Goal: Find specific page/section: Find specific page/section

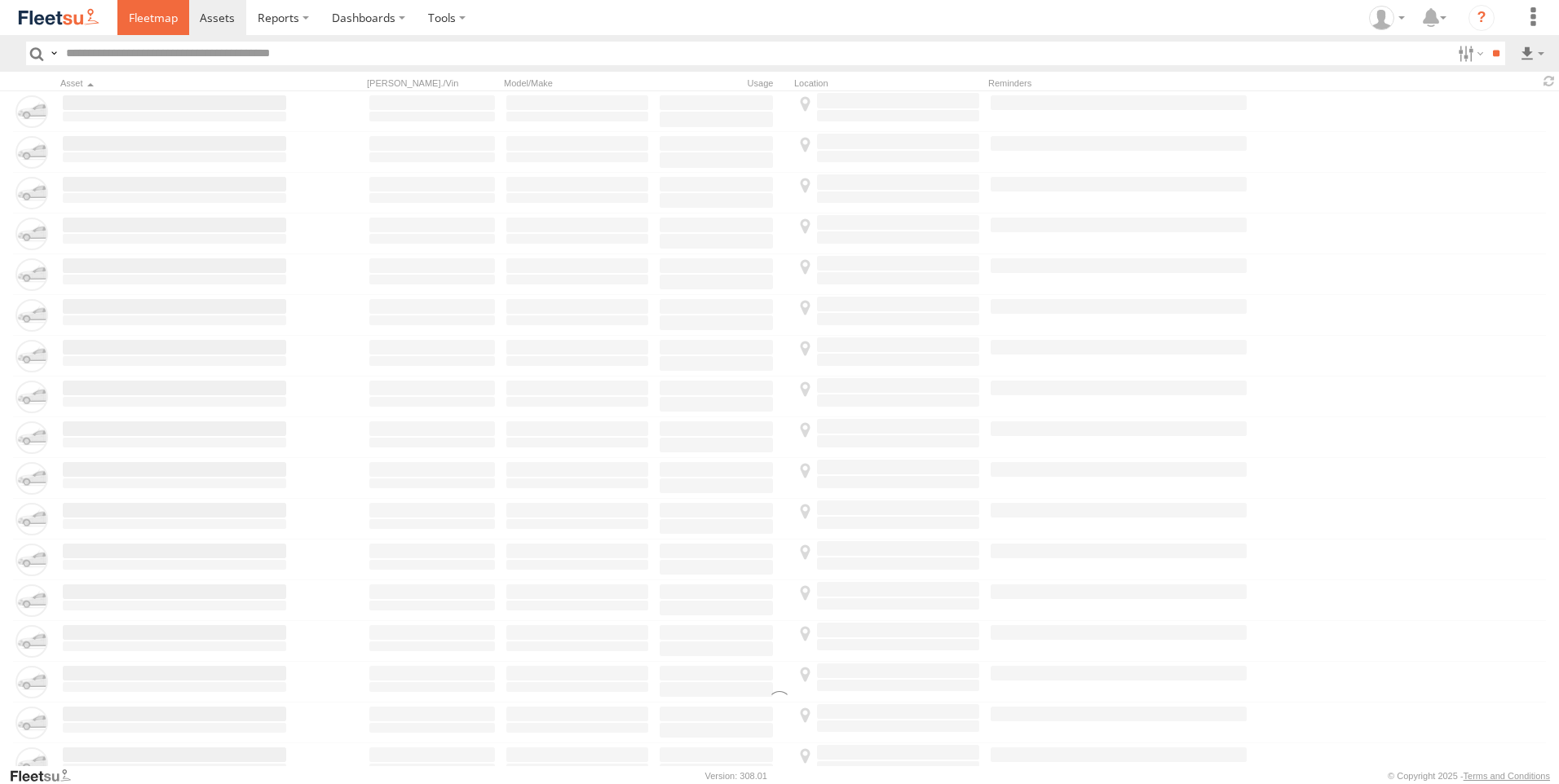
click at [154, 19] on span at bounding box center [153, 17] width 49 height 15
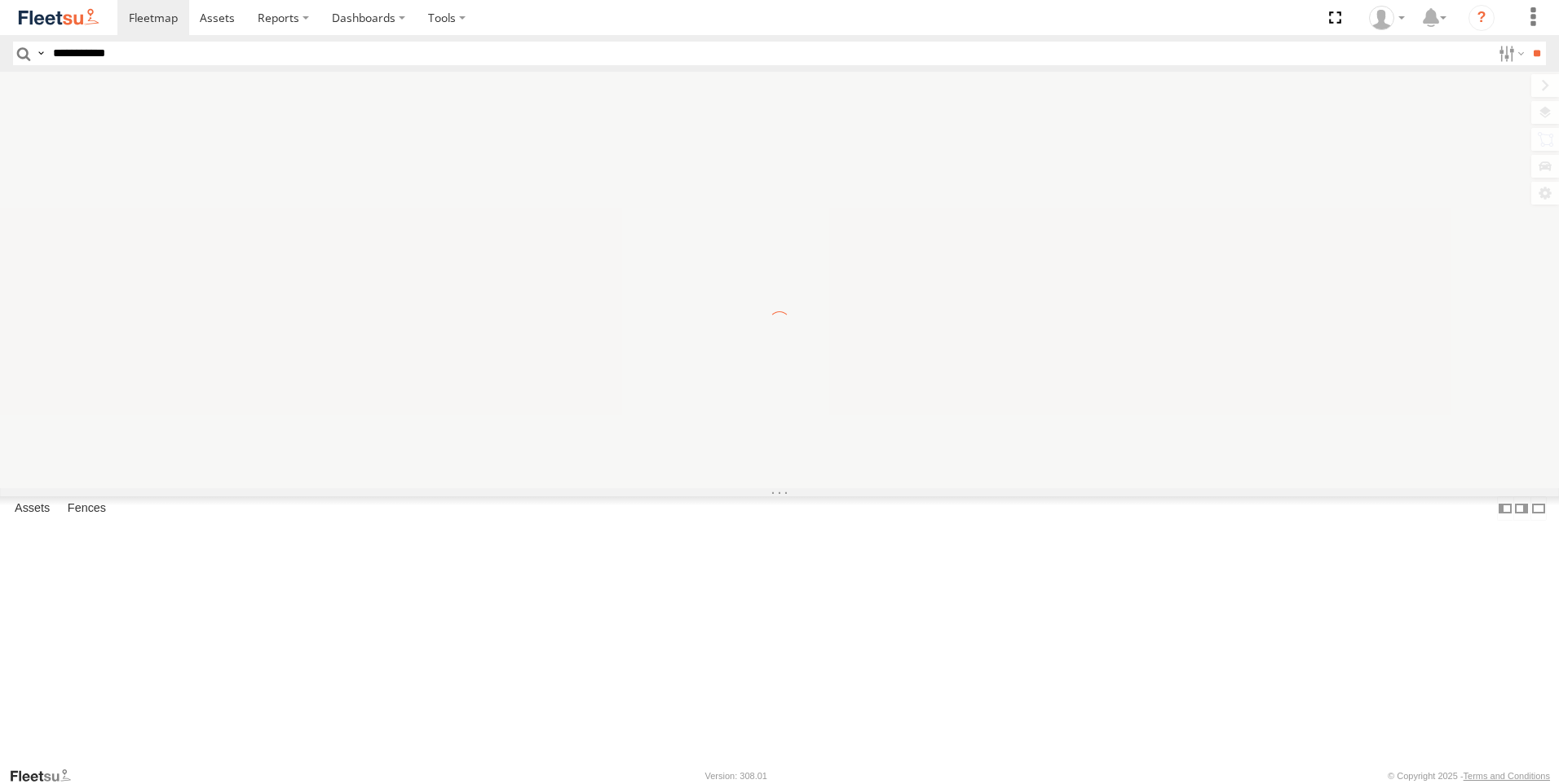
type input "**********"
click at [1527, 41] on input "**" at bounding box center [1536, 53] width 19 height 23
drag, startPoint x: 115, startPoint y: 53, endPoint x: -4, endPoint y: 47, distance: 119.2
click at [0, 47] on html at bounding box center [779, 392] width 1559 height 784
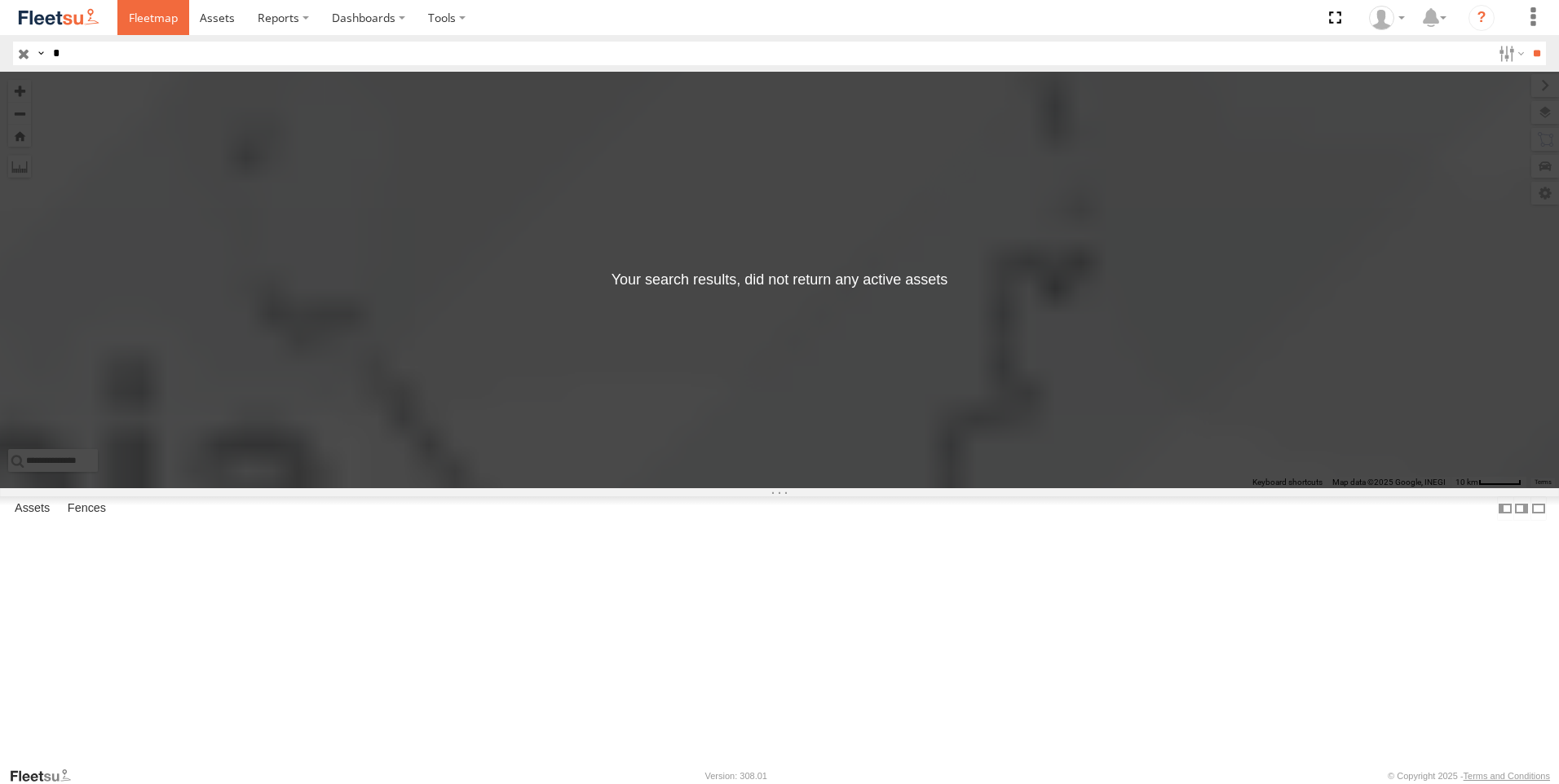
click at [135, 26] on link at bounding box center [153, 17] width 72 height 35
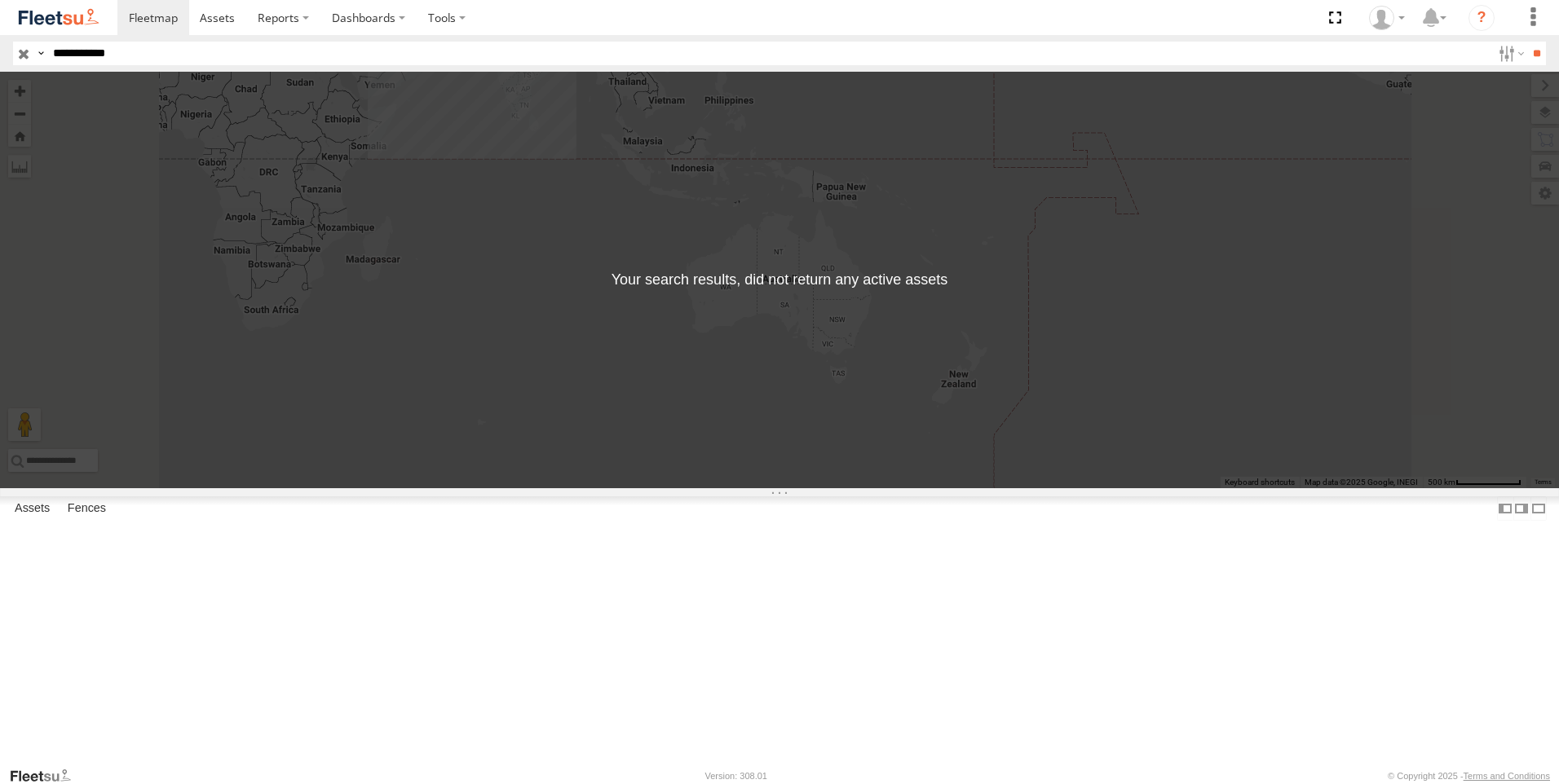
click at [1545, 144] on div "← Move left → Move right ↑ Move up ↓ Move down + Zoom in - Zoom out Home Jump l…" at bounding box center [779, 280] width 1559 height 416
click at [11, 50] on header "Search Query Asset ID Asset Label Registration Manufacturer Model VIN Job ID" at bounding box center [779, 53] width 1559 height 37
click at [15, 51] on input "button" at bounding box center [23, 53] width 22 height 23
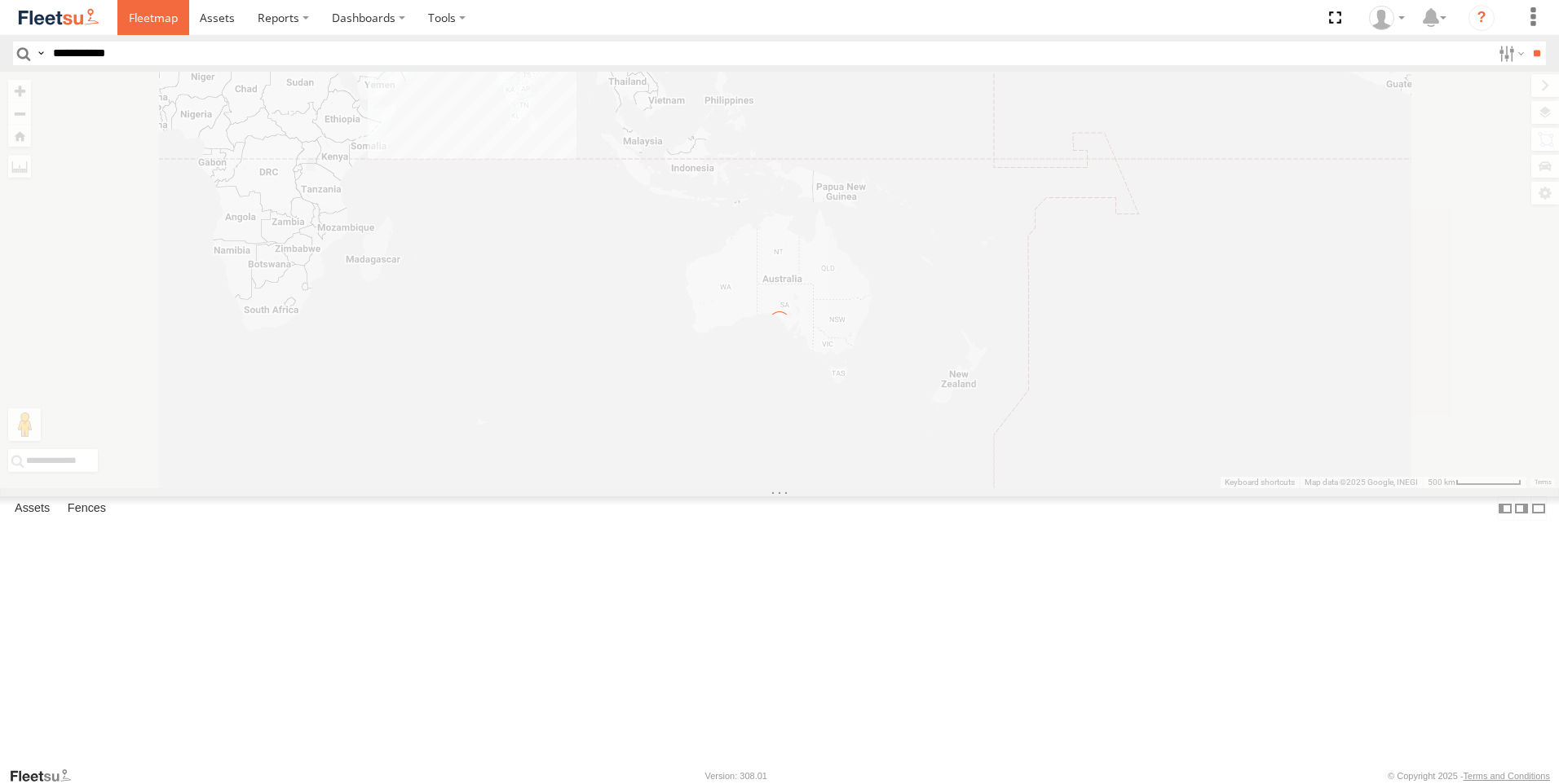
click at [149, 27] on link at bounding box center [153, 17] width 72 height 35
click at [1547, 143] on div at bounding box center [779, 280] width 1559 height 416
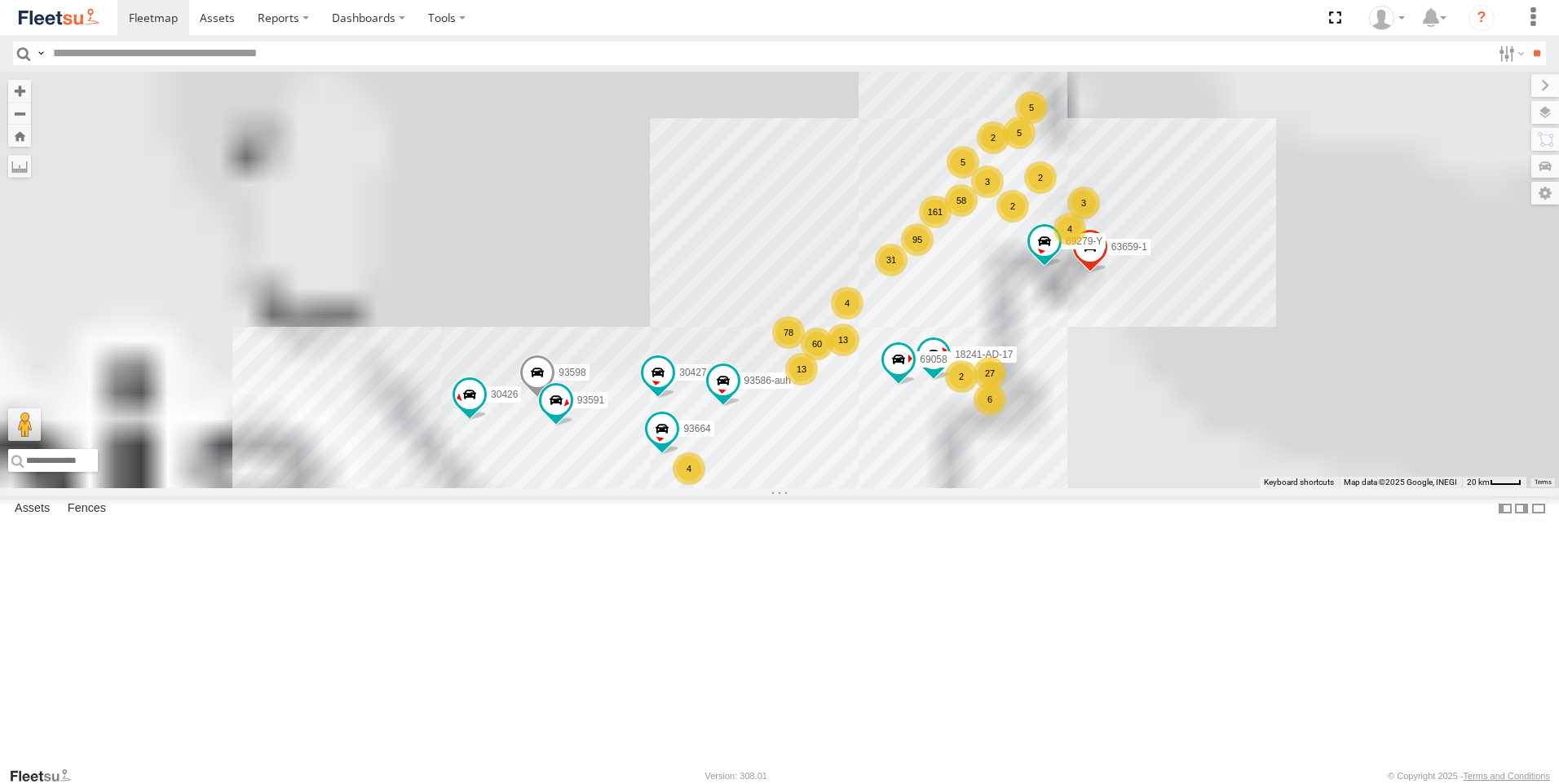
click at [1547, 143] on label at bounding box center [1545, 139] width 28 height 23
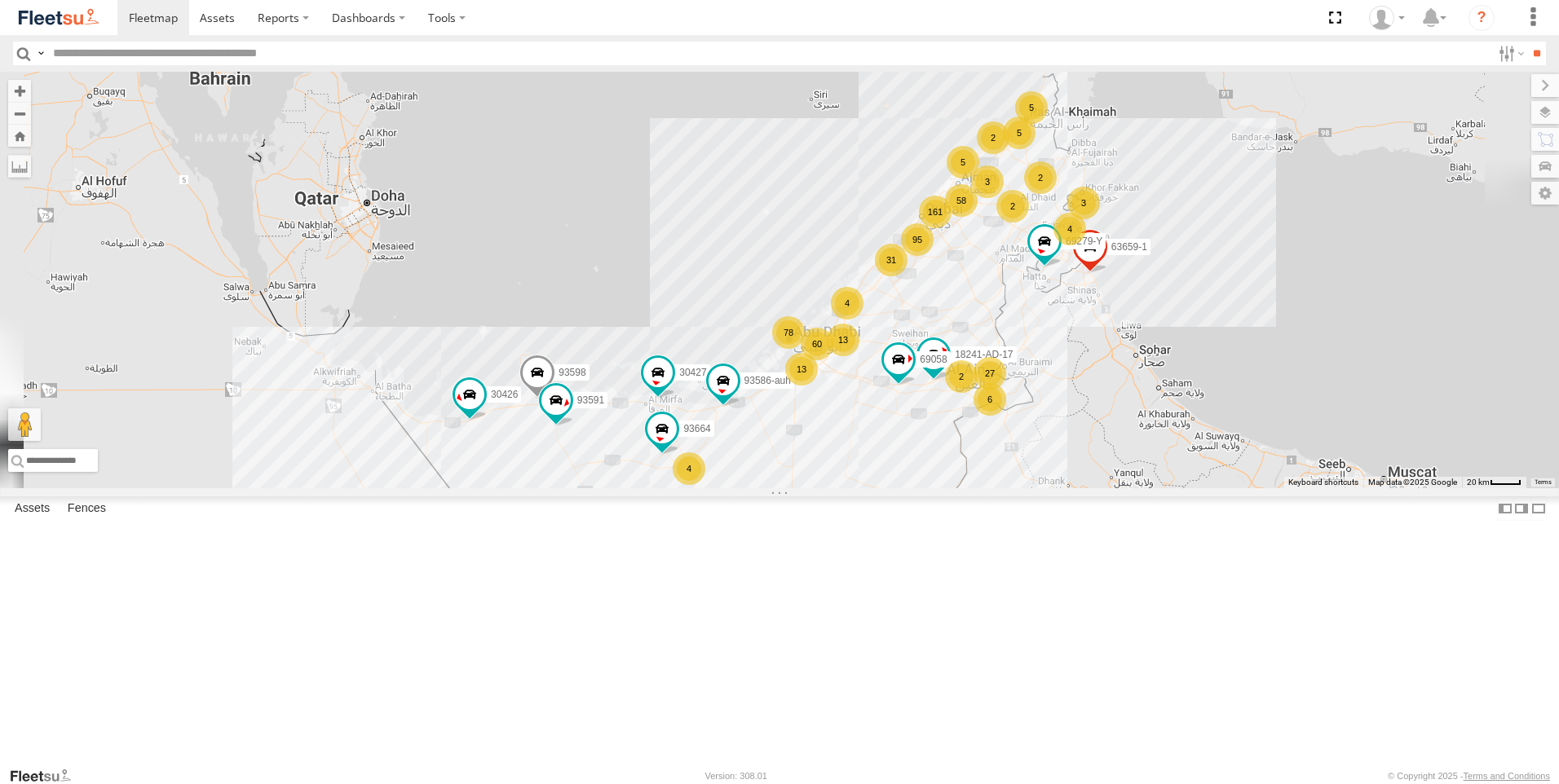
click at [0, 0] on div "AAN-DME-MAZYAD" at bounding box center [0, 0] width 0 height 0
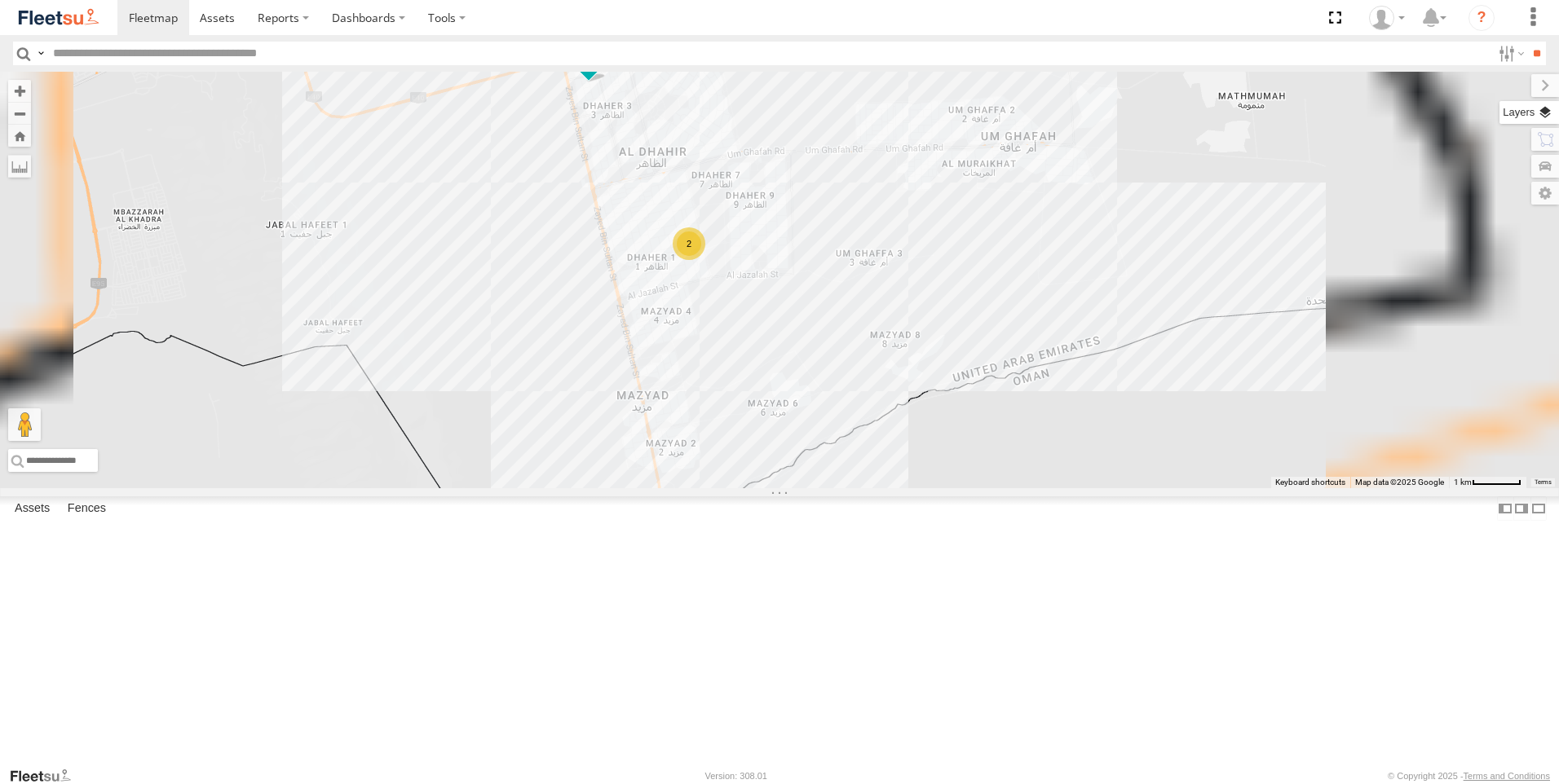
click at [1499, 110] on label at bounding box center [1529, 112] width 60 height 23
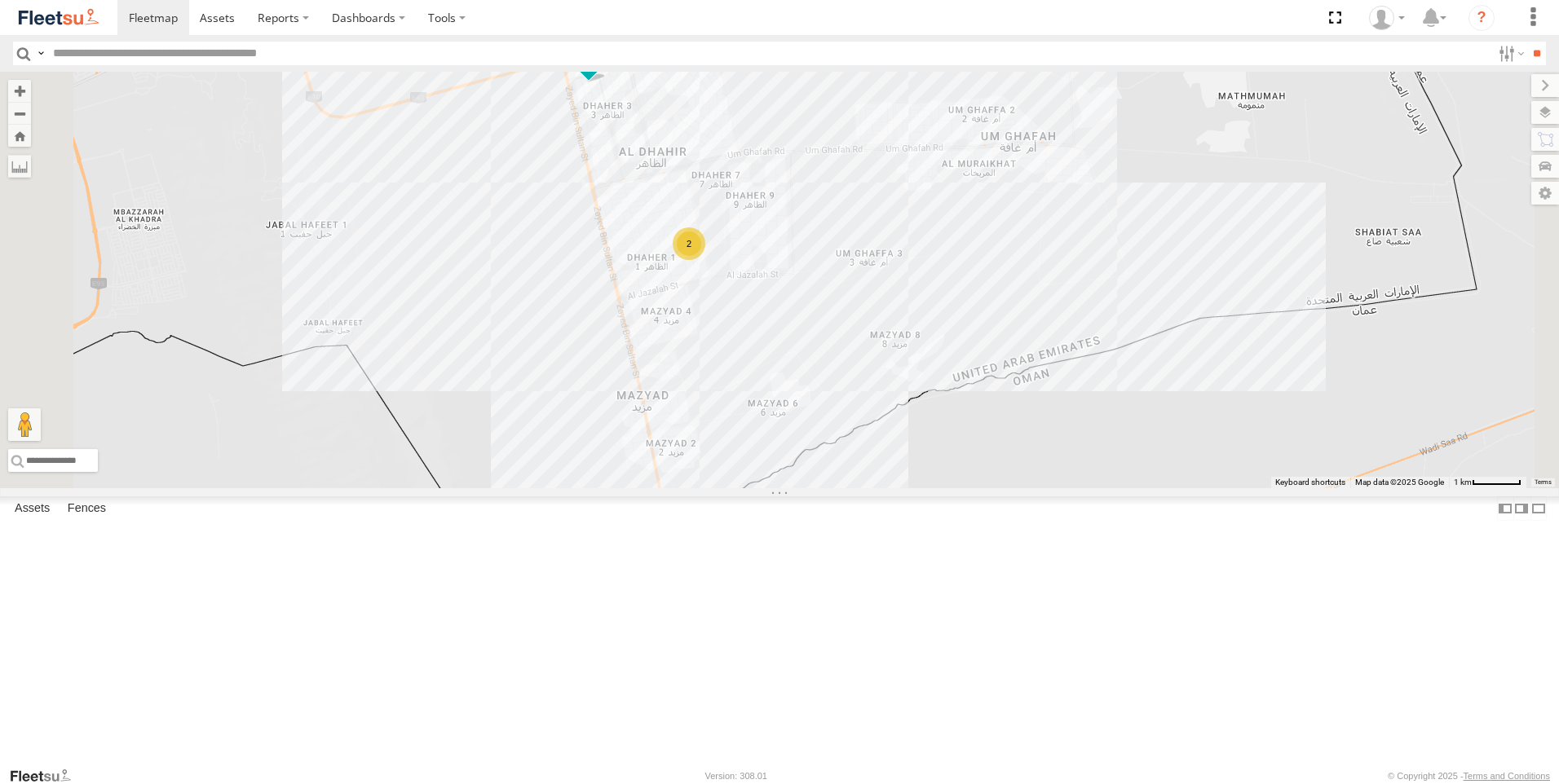
click at [0, 0] on label at bounding box center [0, 0] width 0 height 0
click at [0, 0] on span "Fences" at bounding box center [0, 0] width 0 height 0
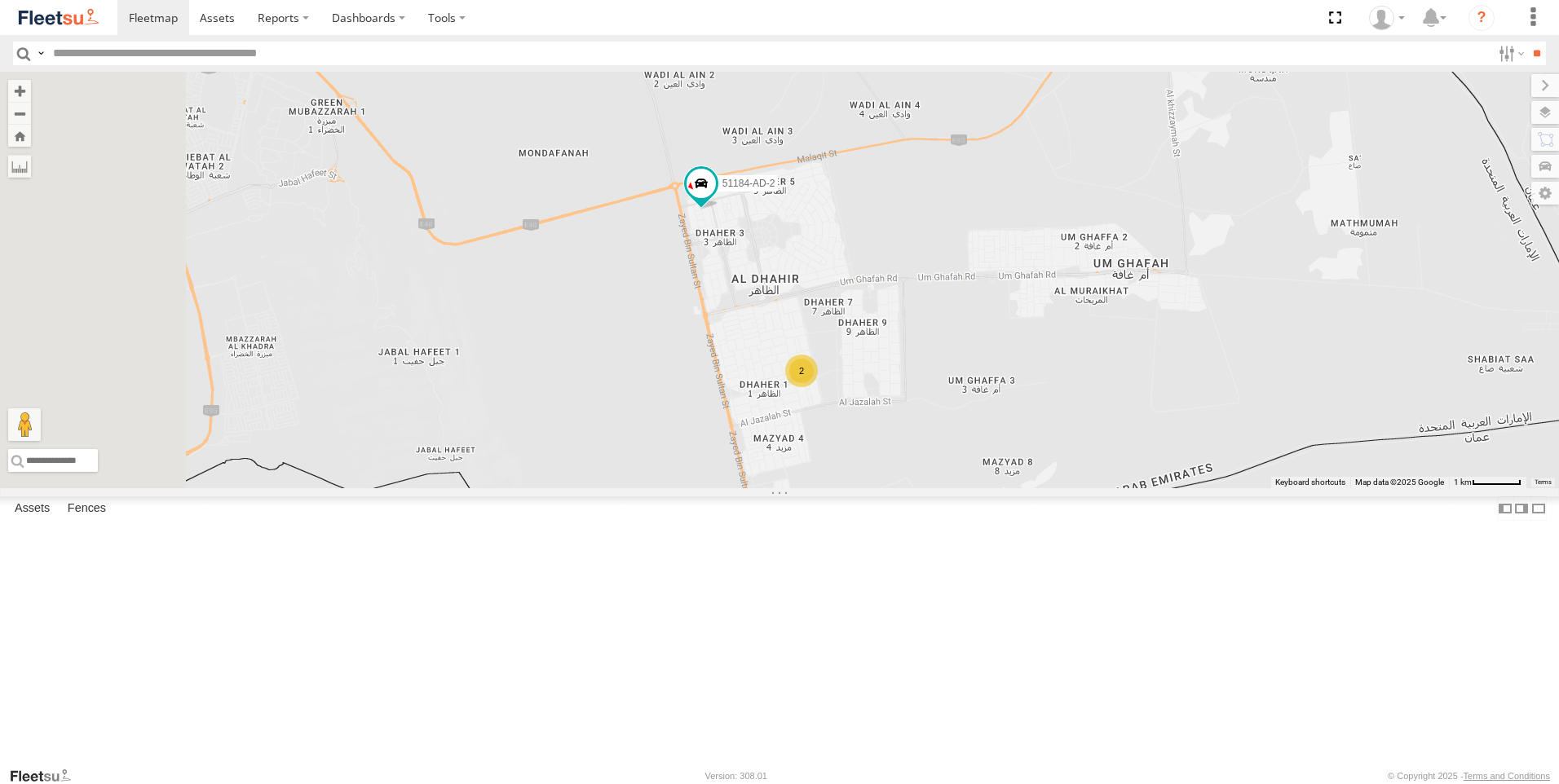
drag, startPoint x: 894, startPoint y: 291, endPoint x: 1008, endPoint y: 420, distance: 172.2
click at [1008, 420] on div "51184-AD-2 2" at bounding box center [779, 280] width 1559 height 416
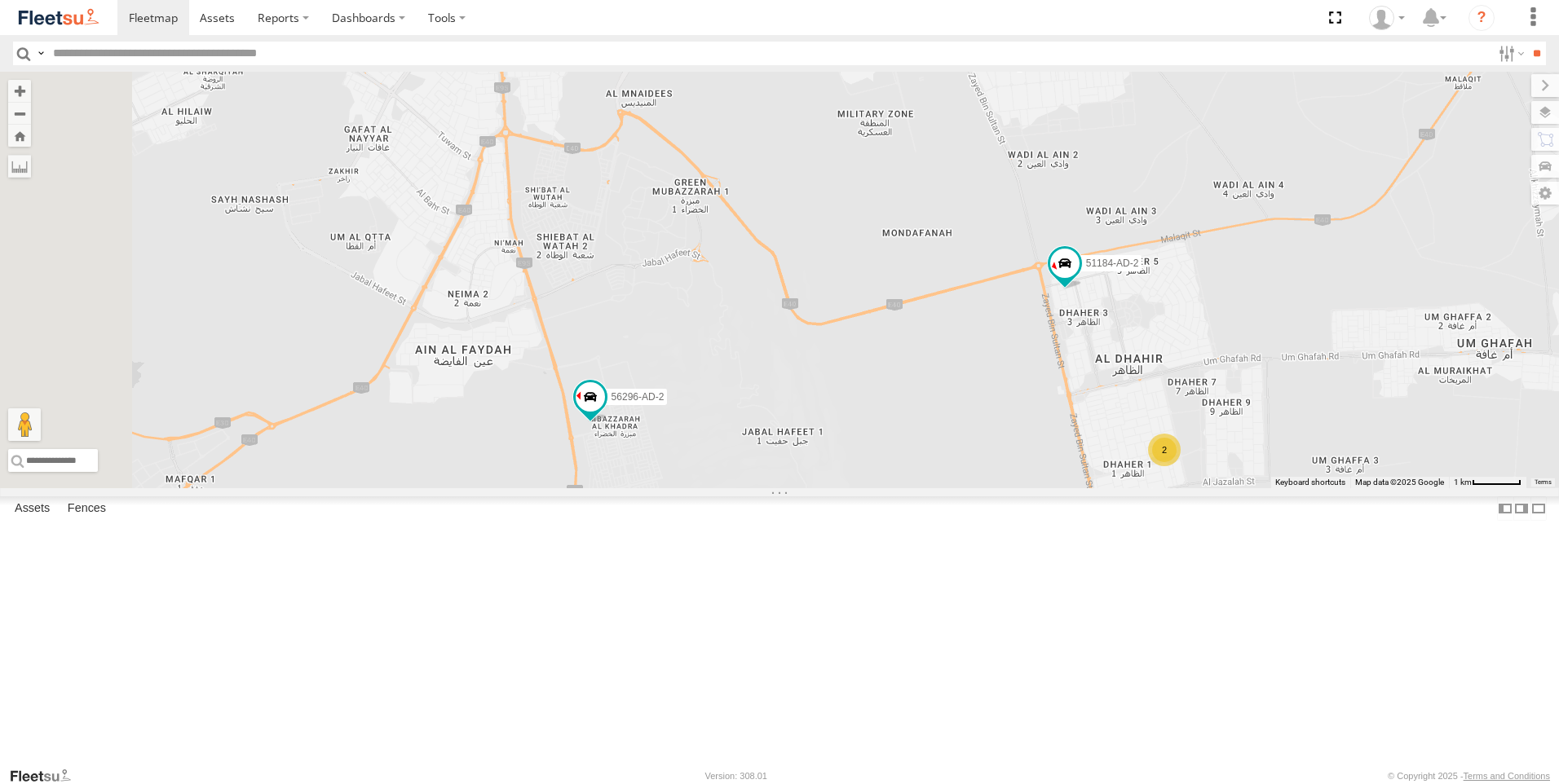
drag, startPoint x: 539, startPoint y: 439, endPoint x: 904, endPoint y: 519, distance: 373.7
click at [904, 488] on div "51184-AD-2 2 56296-AD-2" at bounding box center [779, 280] width 1559 height 416
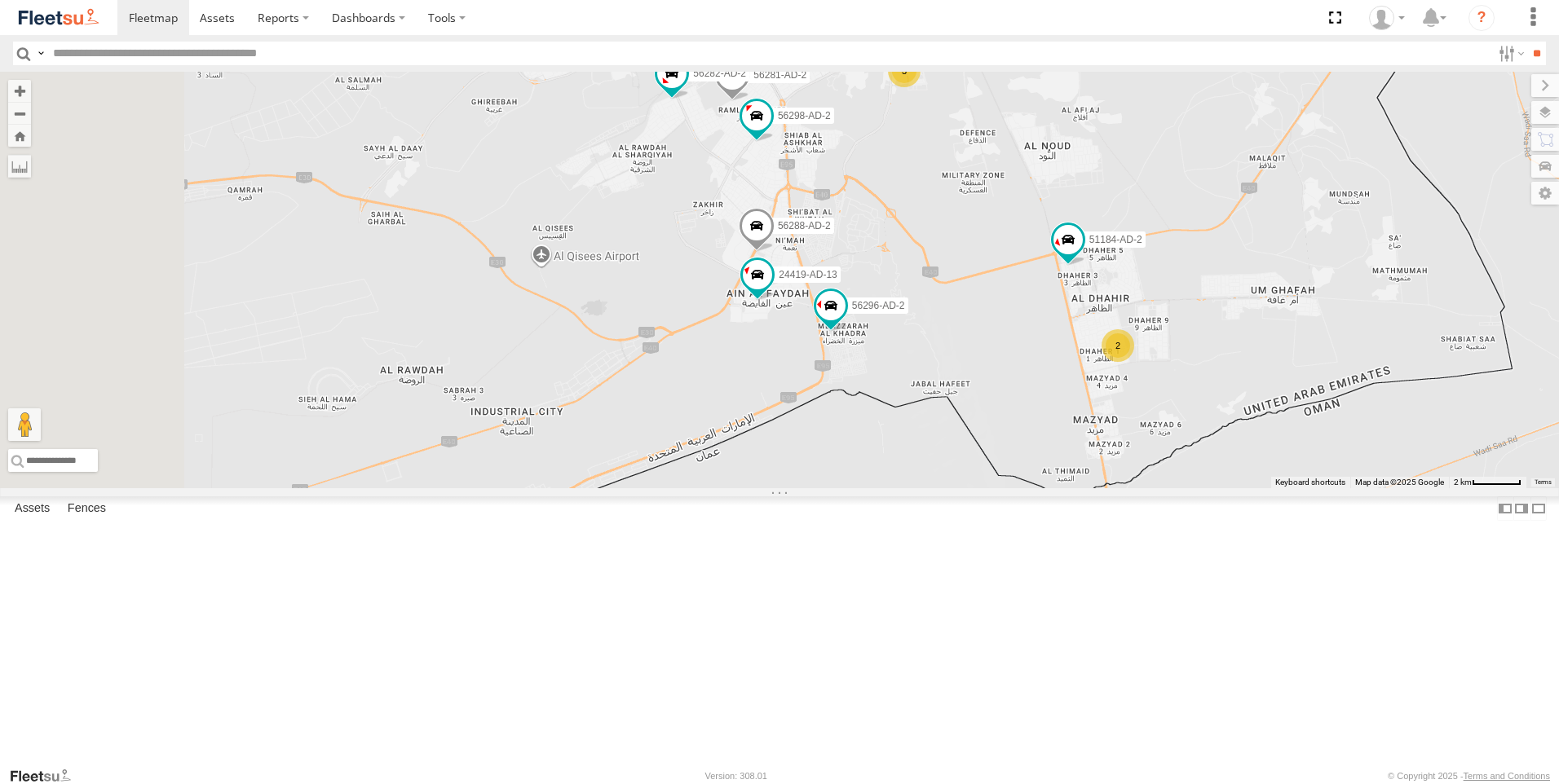
drag, startPoint x: 892, startPoint y: 582, endPoint x: 1096, endPoint y: 512, distance: 215.7
click at [1096, 488] on div "51184-AD-2 56296-AD-2 56281-AD-2 56298-AD-2 56288-AD-2 56282-AD-2 24419-AD-13 2…" at bounding box center [779, 280] width 1559 height 416
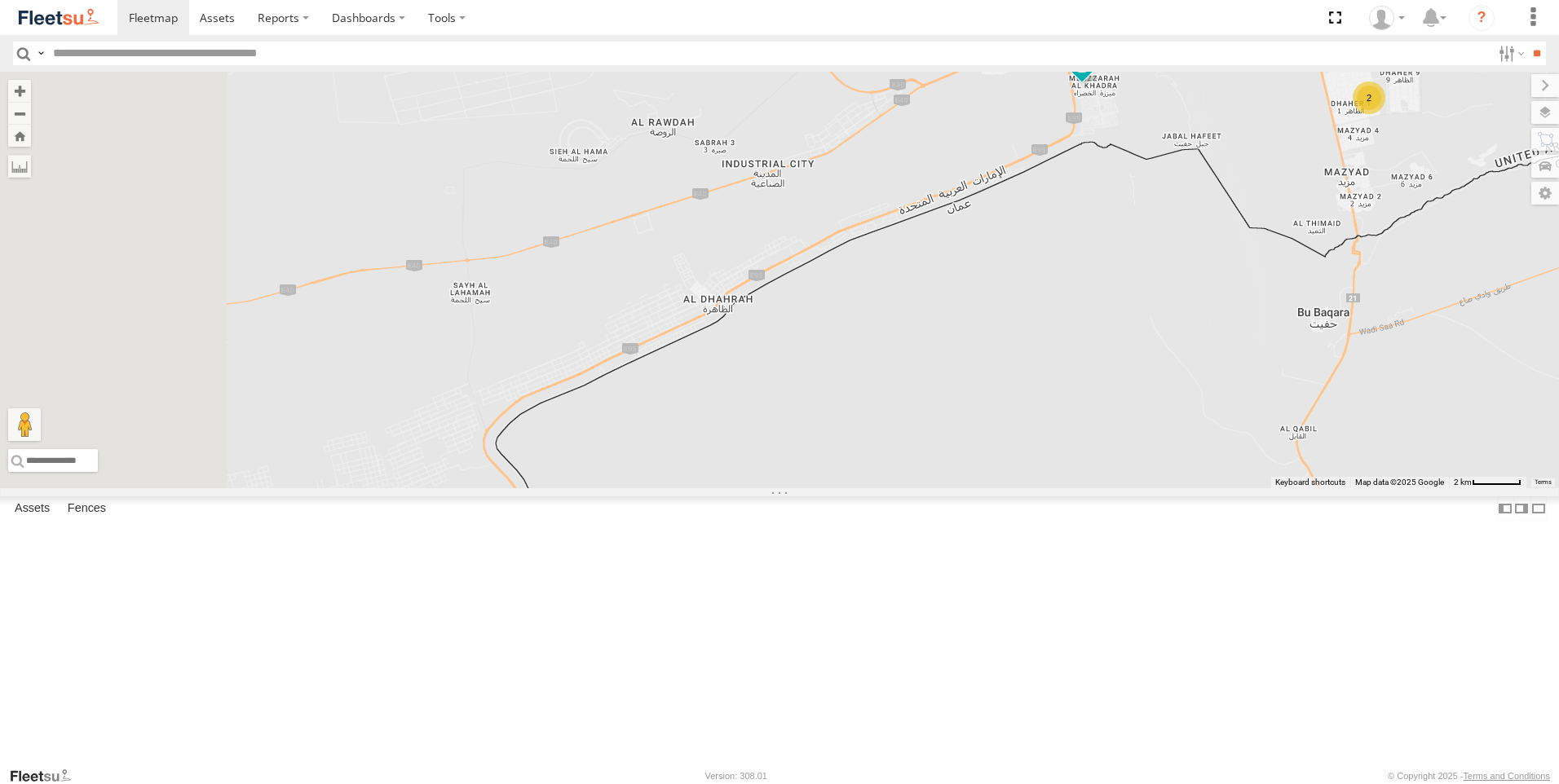
drag, startPoint x: 845, startPoint y: 650, endPoint x: 1095, endPoint y: 402, distance: 352.1
click at [1095, 402] on div "51184-AD-2 56296-AD-2 56281-AD-2 56298-AD-2 56288-AD-2 56282-AD-2 24419-AD-13 2…" at bounding box center [779, 280] width 1559 height 416
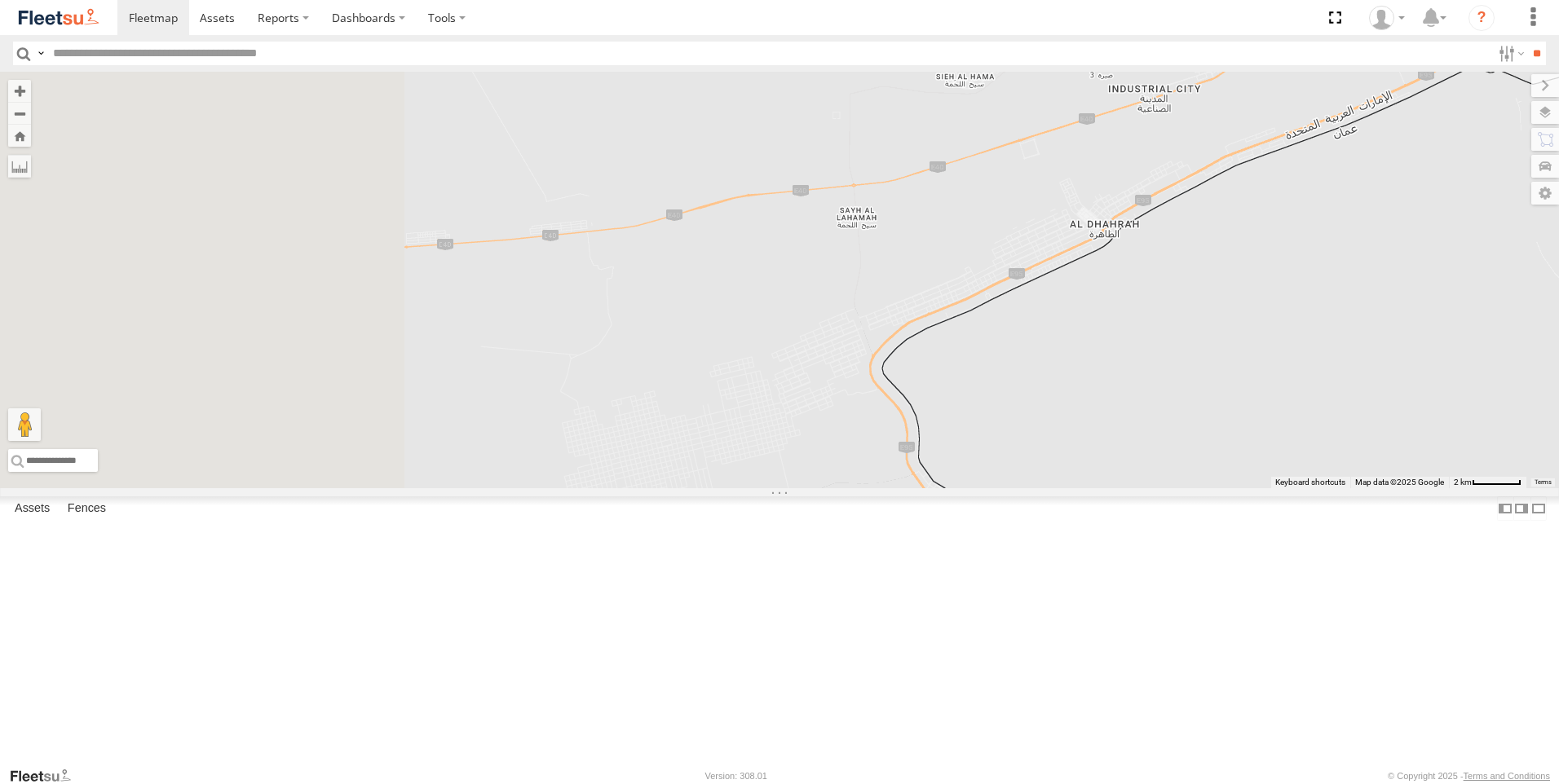
drag, startPoint x: 675, startPoint y: 581, endPoint x: 1068, endPoint y: 503, distance: 400.7
click at [1068, 488] on div "51184-AD-2 56296-AD-2 56281-AD-2 56298-AD-2 56288-AD-2 56282-AD-2 24419-AD-13 2…" at bounding box center [779, 280] width 1559 height 416
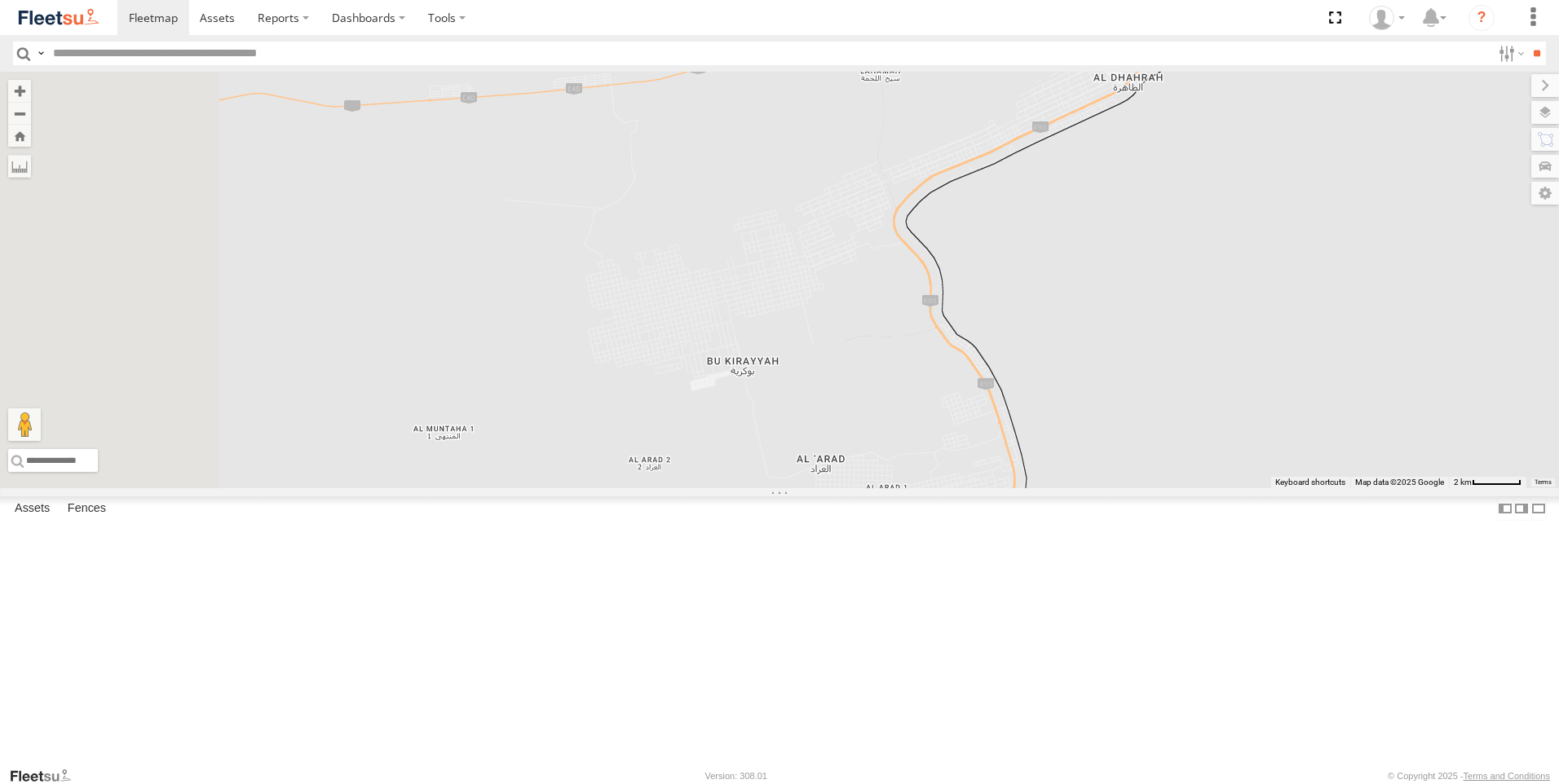
drag, startPoint x: 910, startPoint y: 633, endPoint x: 938, endPoint y: 469, distance: 166.4
click at [938, 469] on div "51184-AD-2 56296-AD-2 56281-AD-2 56298-AD-2 56288-AD-2 56282-AD-2 24419-AD-13 2…" at bounding box center [779, 280] width 1559 height 416
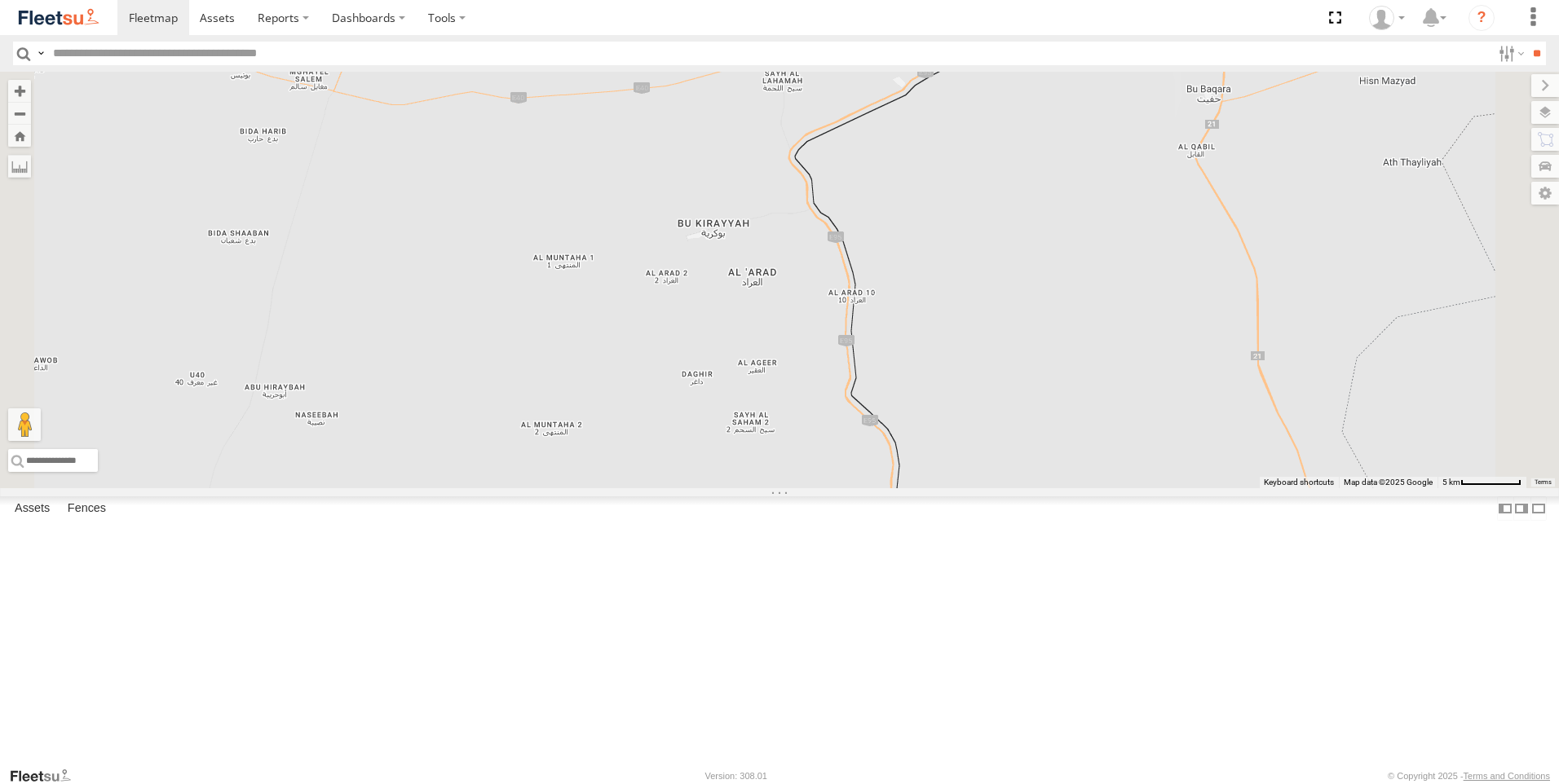
drag, startPoint x: 924, startPoint y: 582, endPoint x: 904, endPoint y: 463, distance: 120.7
click at [904, 463] on div "18241-AD-17 69058 51184-AD-2 56296-AD-2 56288-AD-2 56282-AD-2 24419-AD-13 80674…" at bounding box center [779, 280] width 1559 height 416
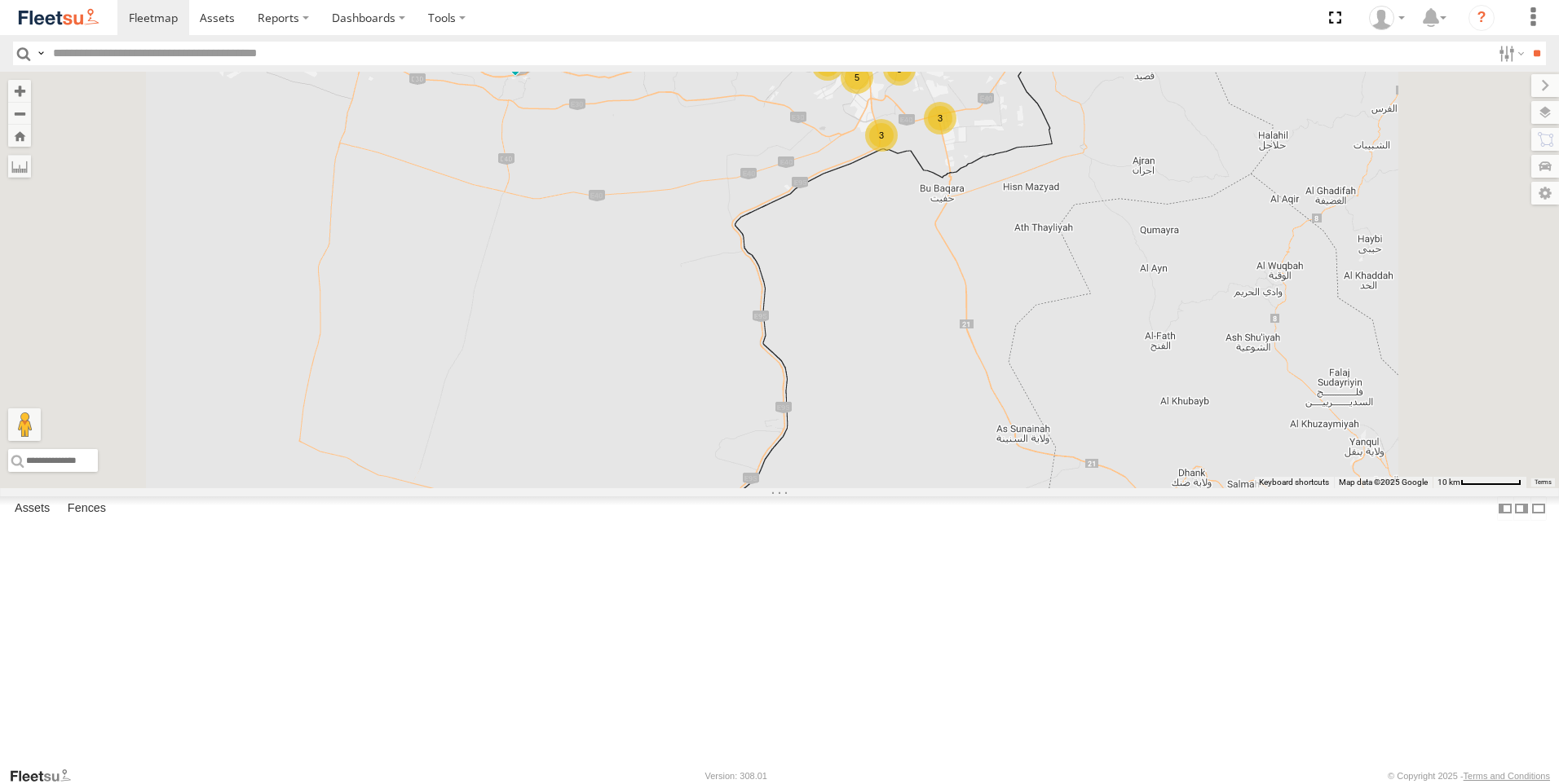
drag, startPoint x: 906, startPoint y: 588, endPoint x: 955, endPoint y: 743, distance: 162.6
click at [956, 488] on div "18241-AD-17 69058 56292-AD2 12 9 3 5 18240-AD-17 3 6 3 3 5 5 4 3 5 2 2" at bounding box center [779, 280] width 1559 height 416
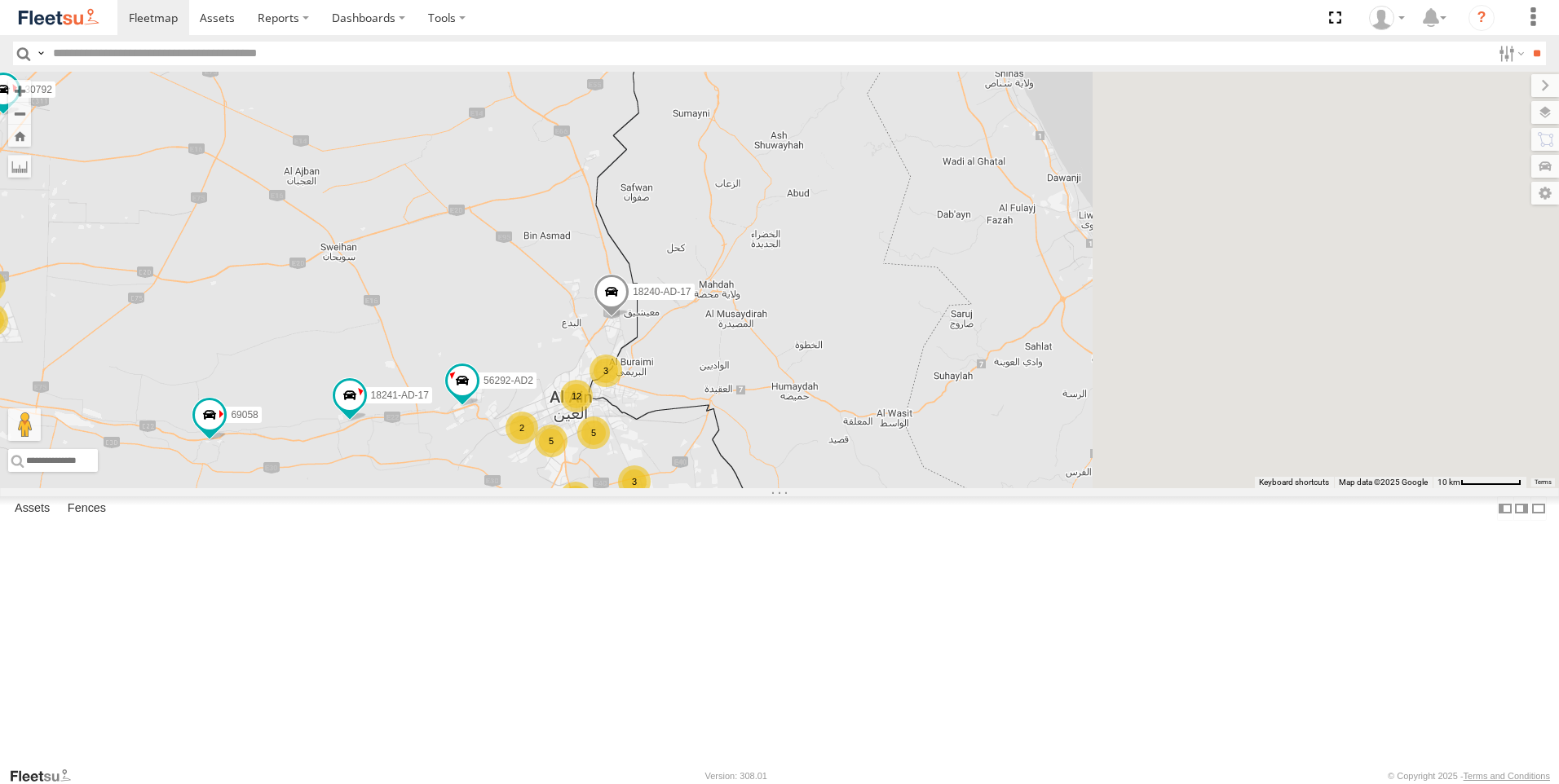
drag, startPoint x: 1087, startPoint y: 418, endPoint x: 709, endPoint y: 606, distance: 422.2
click at [709, 488] on div "63659-1 69279-Y 18241-AD-17 69058 56292-AD2 12 11 3 5 18240-AD-17 3 6 20 3 5 7 …" at bounding box center [779, 280] width 1559 height 416
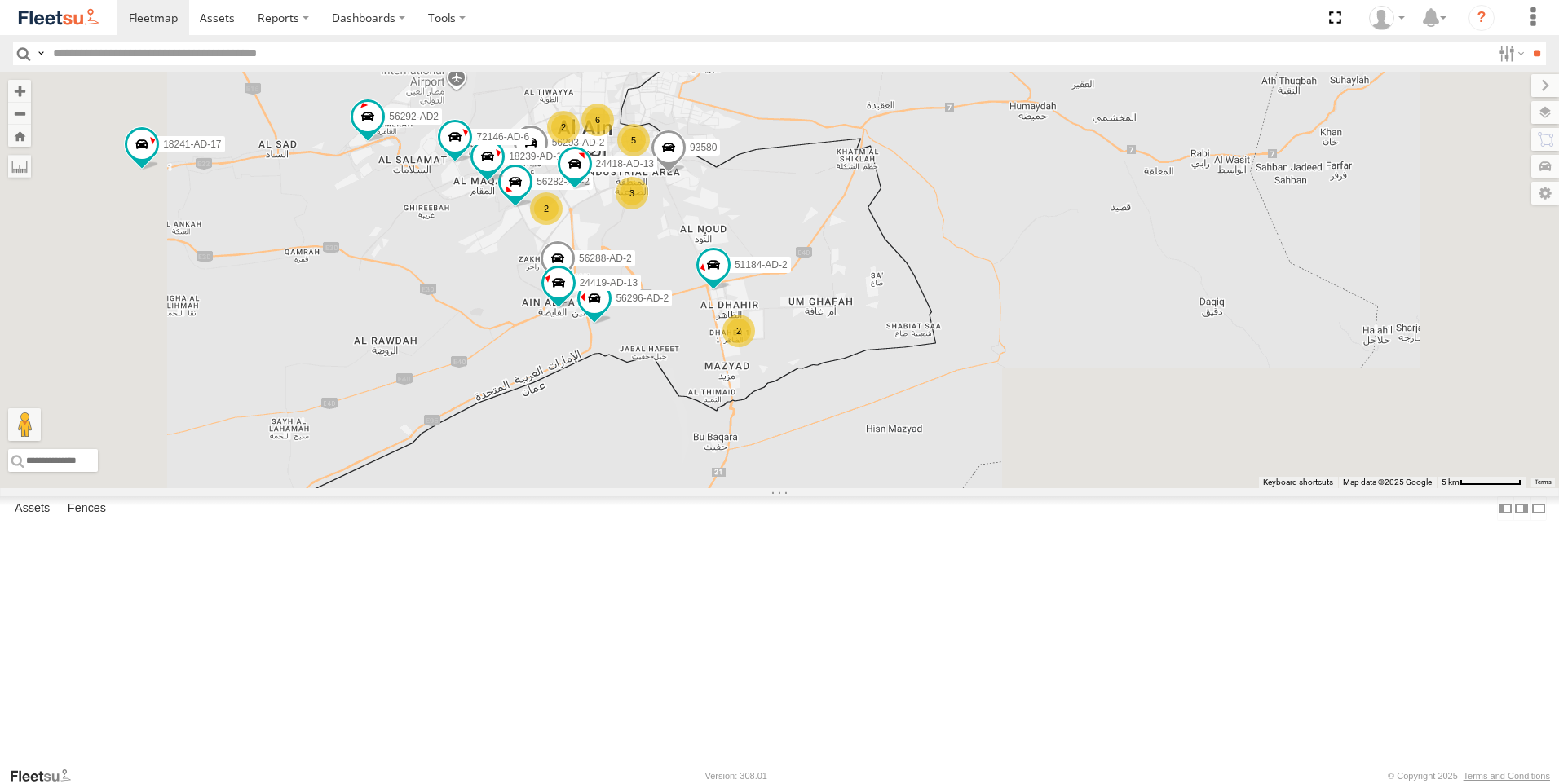
drag, startPoint x: 772, startPoint y: 490, endPoint x: 782, endPoint y: 392, distance: 98.5
click at [635, 267] on label "56288-AD-2" at bounding box center [600, 259] width 69 height 16
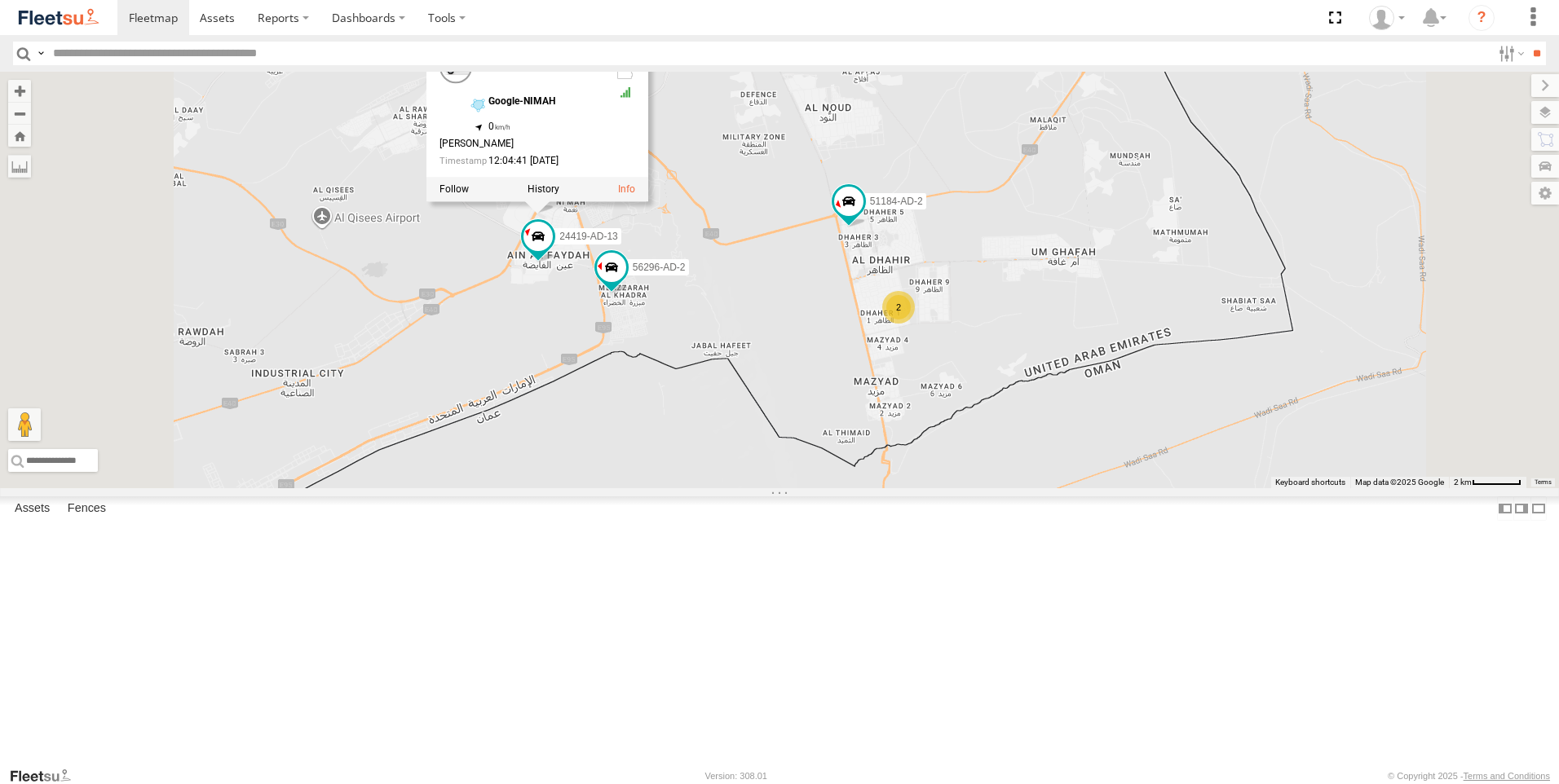
click at [827, 479] on div "63659-1 69279-Y 18241-AD-17 69058 56292-AD2 18240-AD-17 30792 38527 43685 18245…" at bounding box center [779, 280] width 1559 height 416
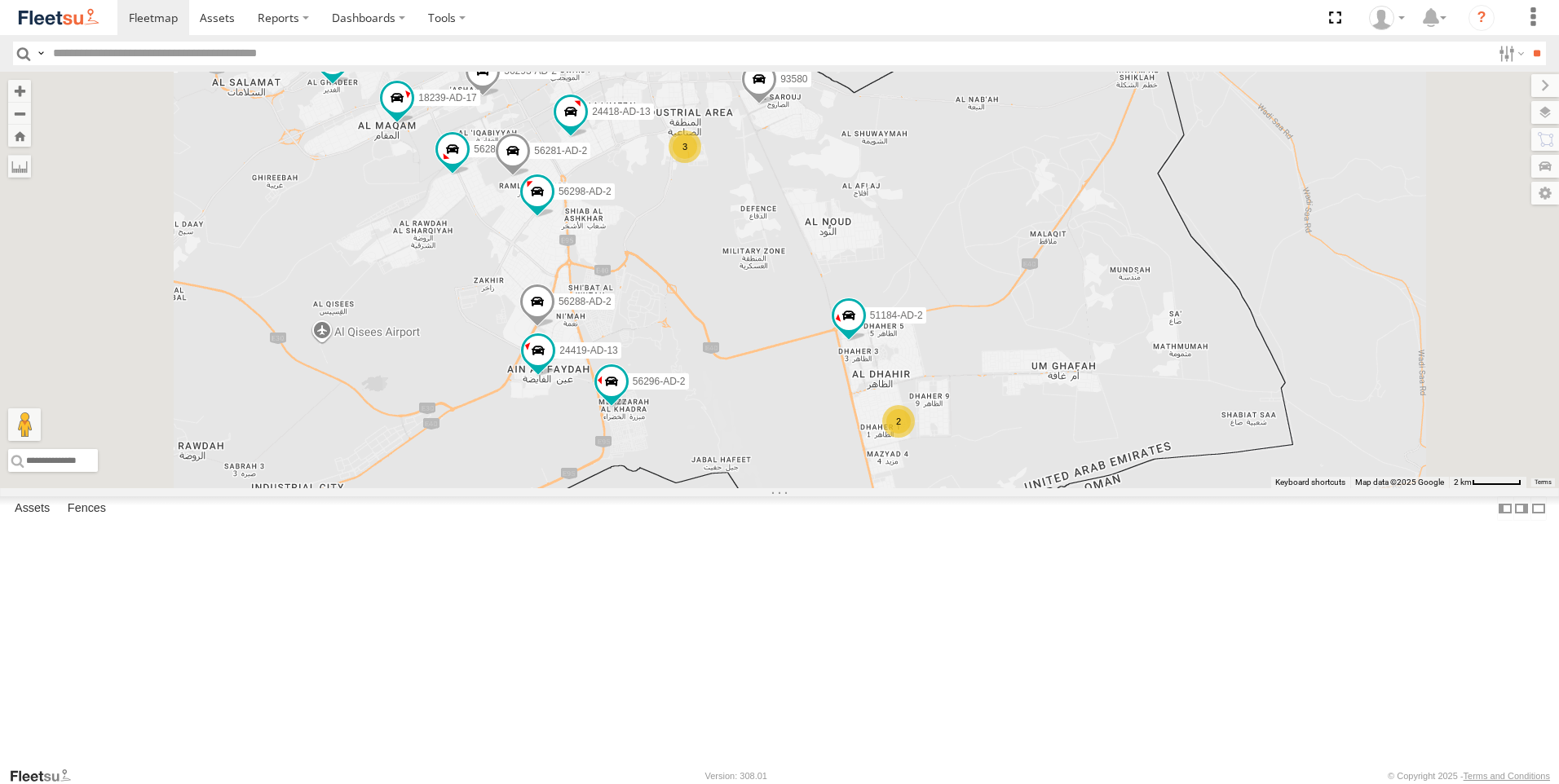
drag, startPoint x: 586, startPoint y: 381, endPoint x: 586, endPoint y: 496, distance: 115.0
click at [586, 488] on div "63659-1 69279-Y 18241-AD-17 69058 56292-AD2 18240-AD-17 30792 38527 43685 18245…" at bounding box center [779, 280] width 1559 height 416
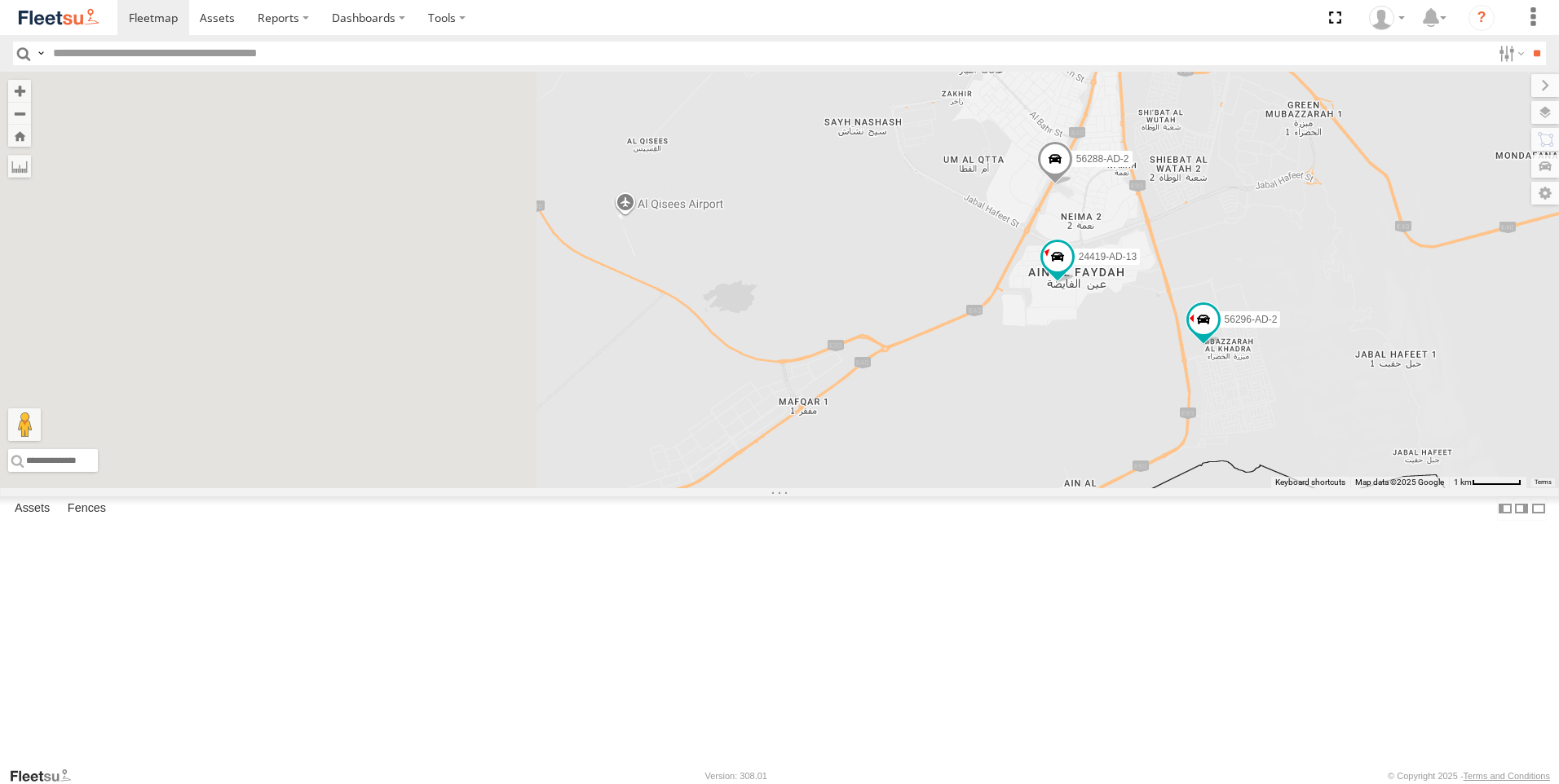
drag, startPoint x: 967, startPoint y: 346, endPoint x: 1019, endPoint y: 320, distance: 58.1
click at [1019, 320] on div "63659-1 69279-Y 18241-AD-17 69058 56292-AD2 18240-AD-17 30792 38527 43685 18245…" at bounding box center [779, 280] width 1559 height 416
